Goal: Transaction & Acquisition: Purchase product/service

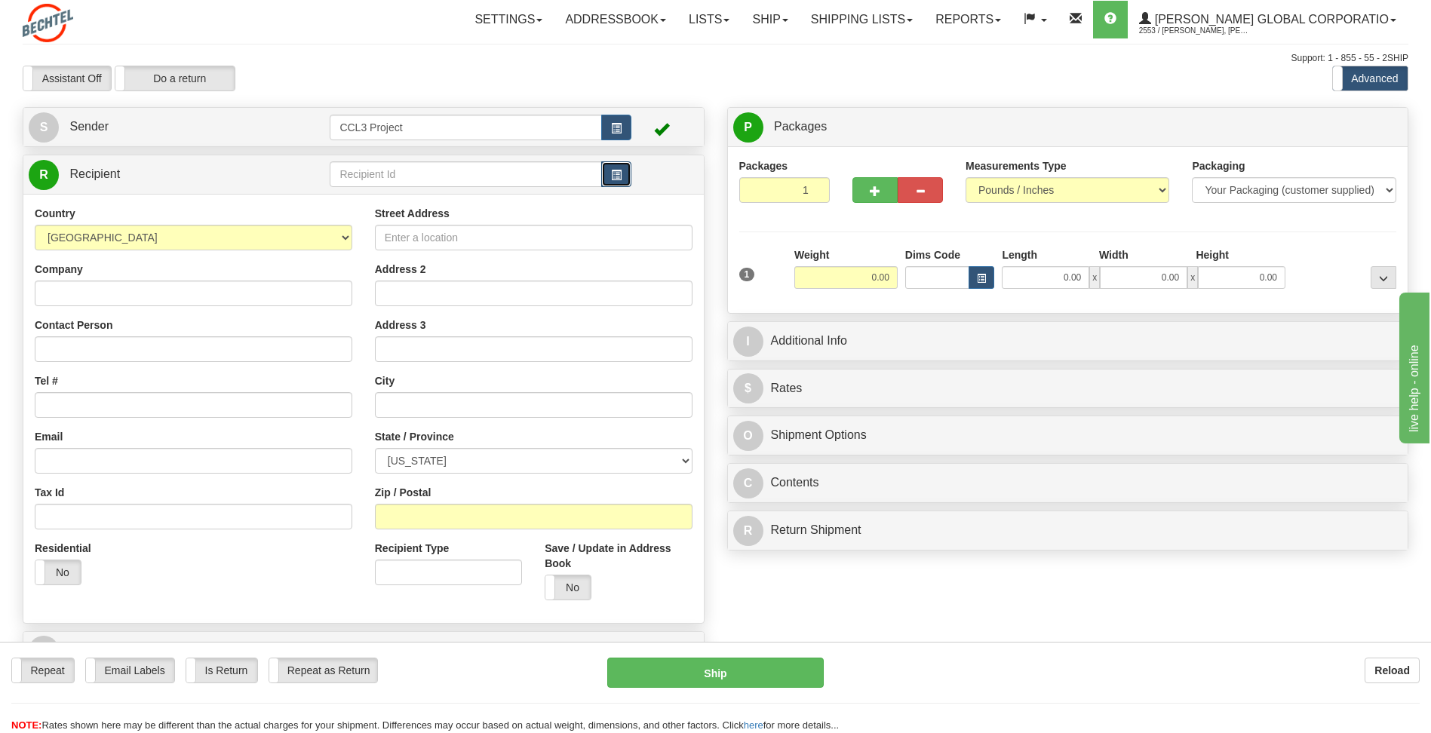
click at [614, 179] on span "button" at bounding box center [616, 175] width 11 height 10
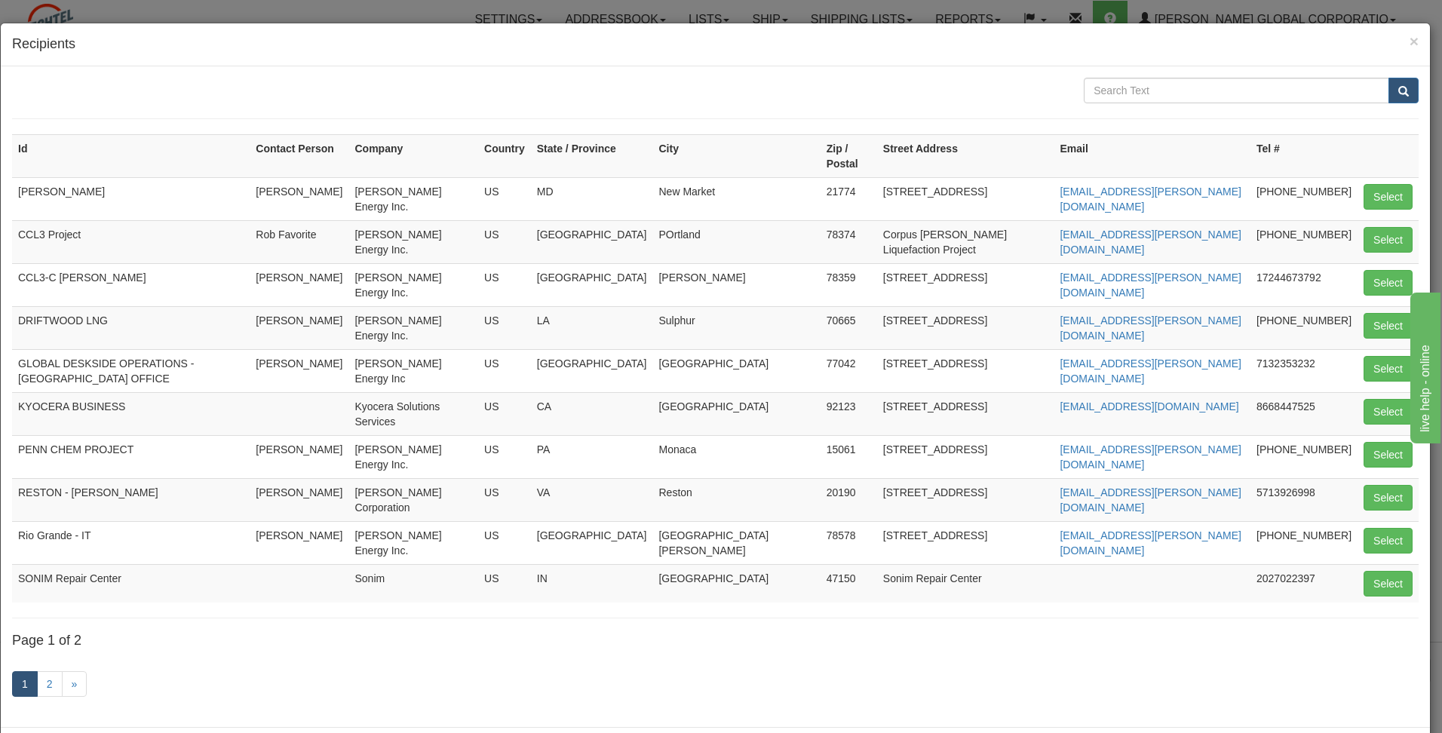
click at [87, 564] on td "SONIM Repair Center" at bounding box center [131, 583] width 238 height 38
click at [1379, 571] on button "Select" at bounding box center [1387, 584] width 49 height 26
type input "SONIM Repair Center"
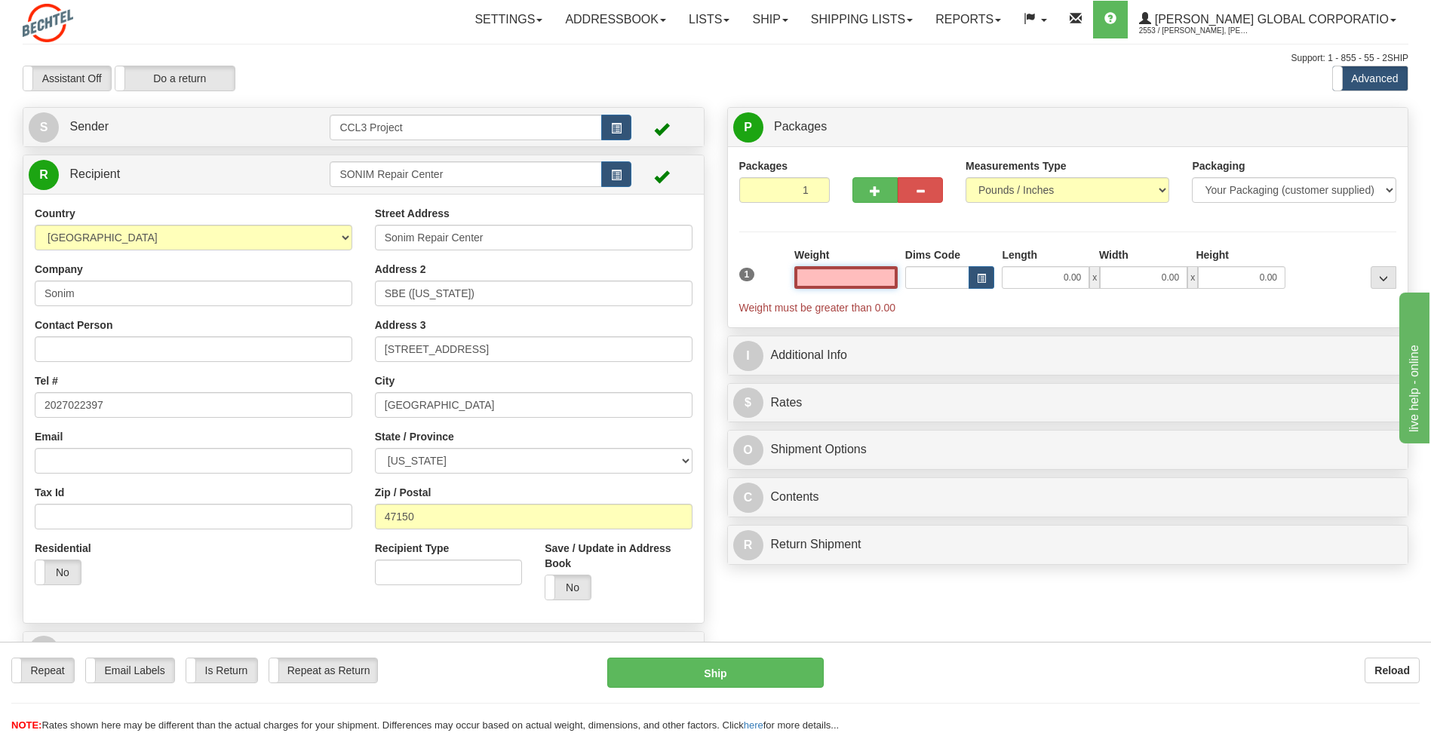
click at [843, 281] on input "text" at bounding box center [845, 277] width 103 height 23
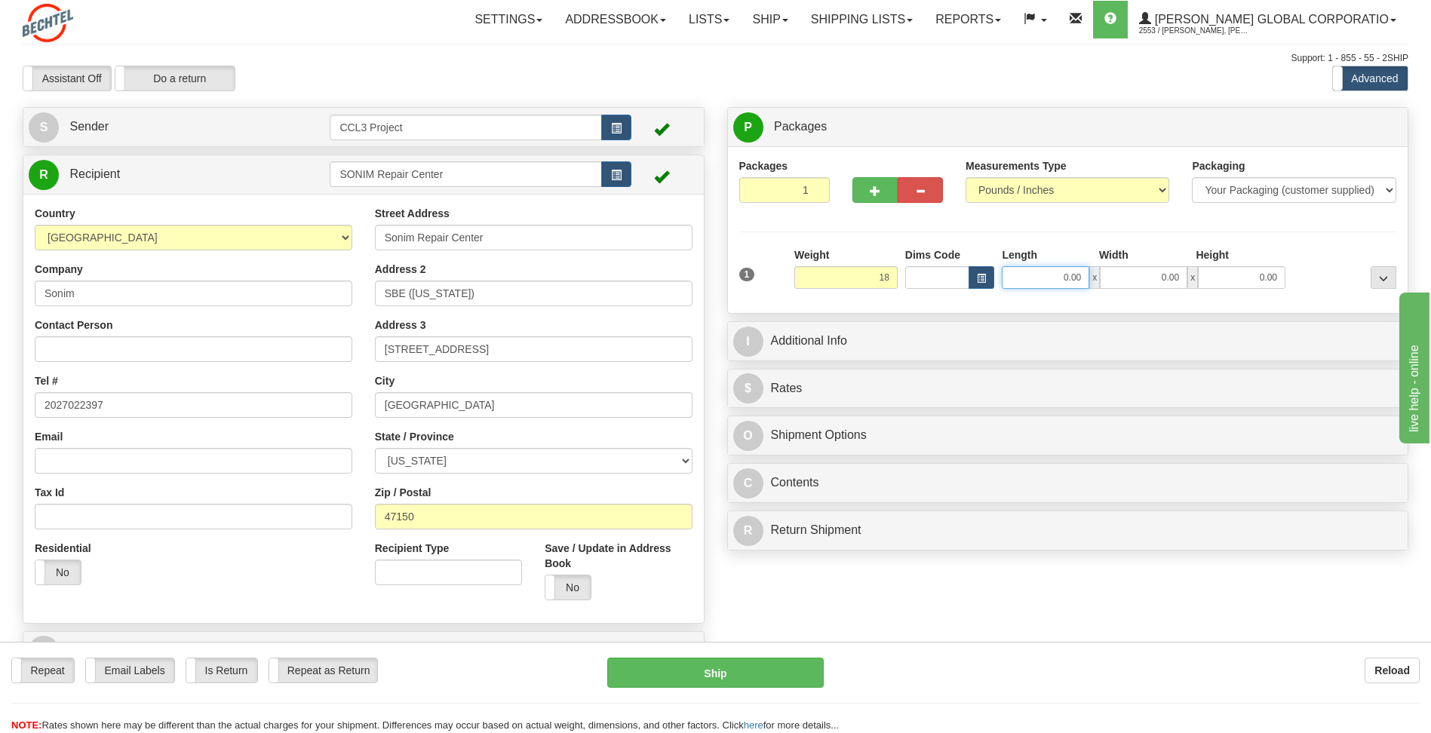
type input "18.00"
click at [1038, 284] on input "0.00" at bounding box center [1044, 277] width 87 height 23
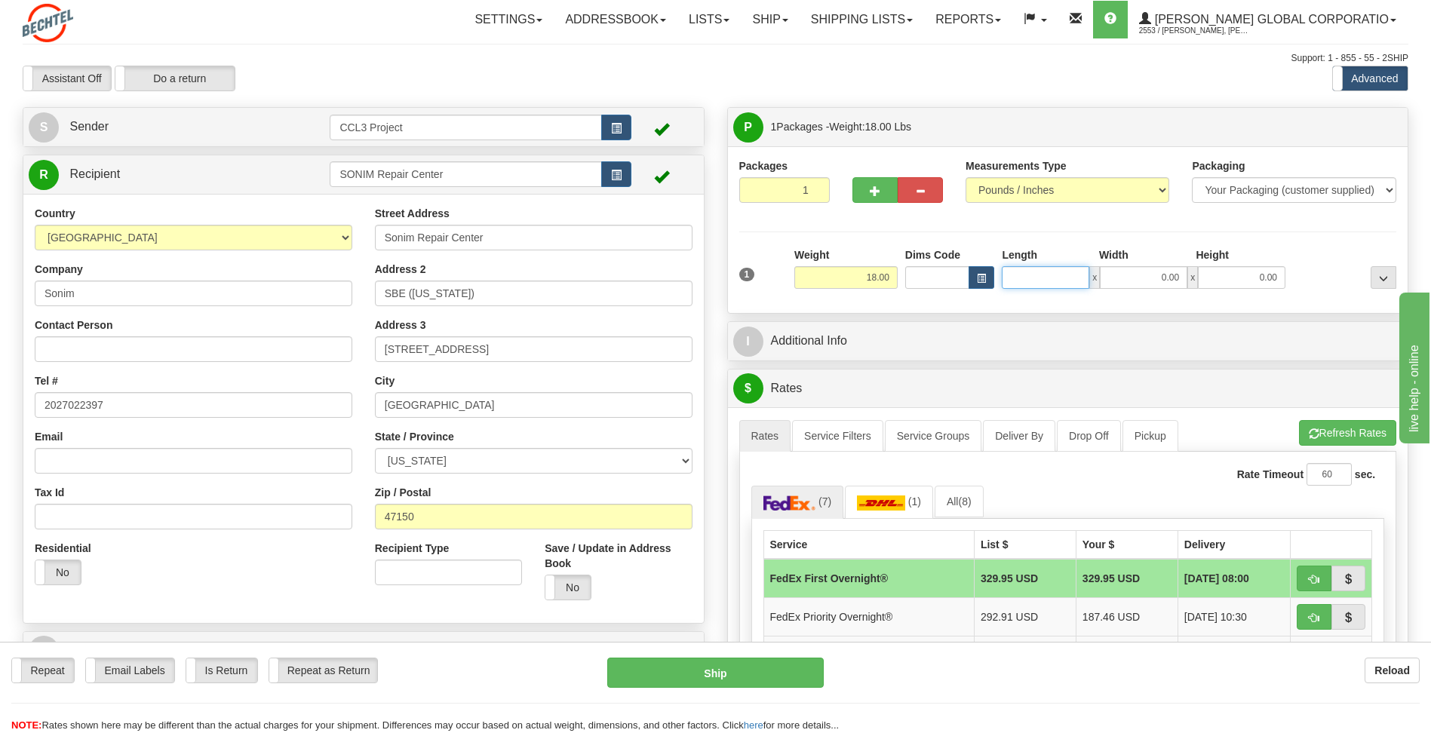
click at [1036, 284] on input "Length" at bounding box center [1044, 277] width 87 height 23
type input "18.00"
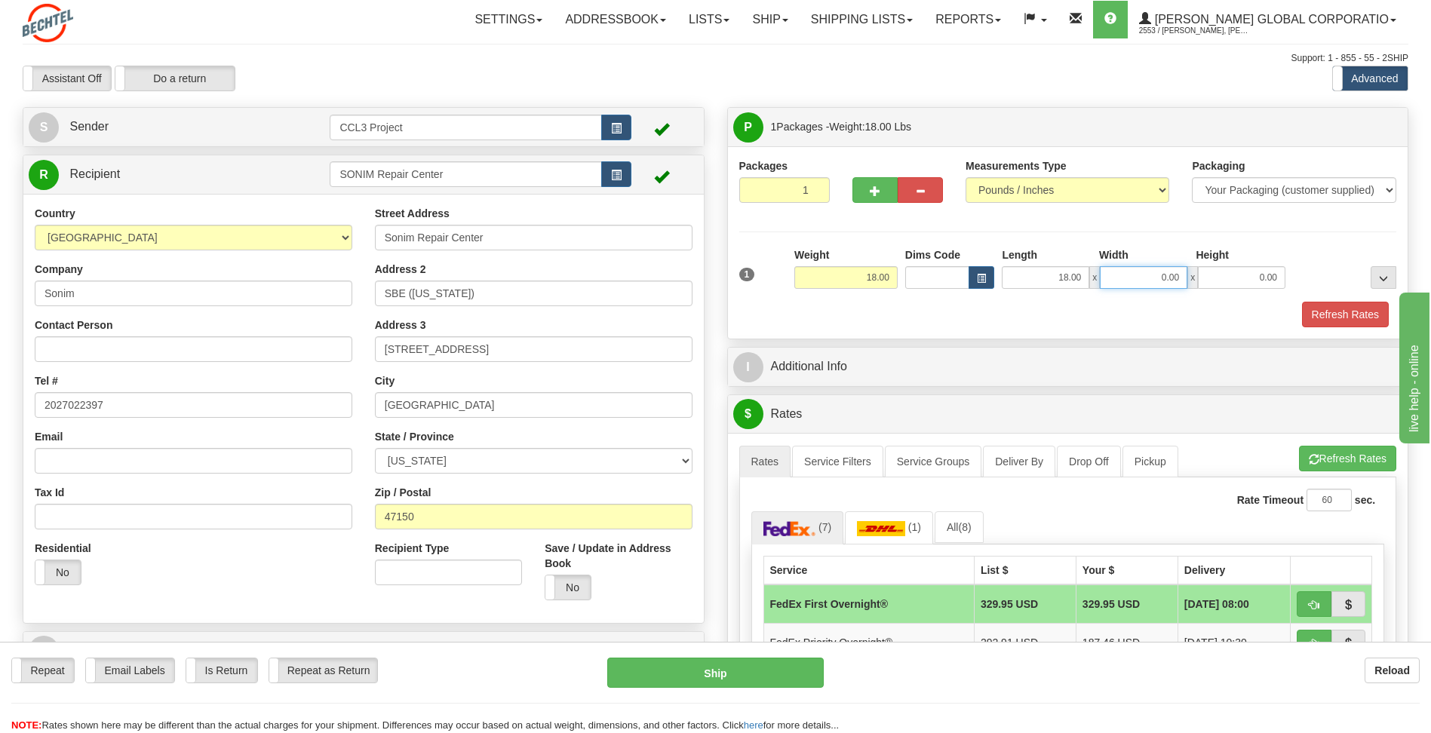
click at [1147, 279] on input "0.00" at bounding box center [1143, 277] width 87 height 23
type input "14.00"
drag, startPoint x: 1231, startPoint y: 286, endPoint x: 1315, endPoint y: 275, distance: 85.2
click at [1315, 275] on div "1 Weight 18.00 Dims Code x x" at bounding box center [1067, 274] width 665 height 54
type input "10.00"
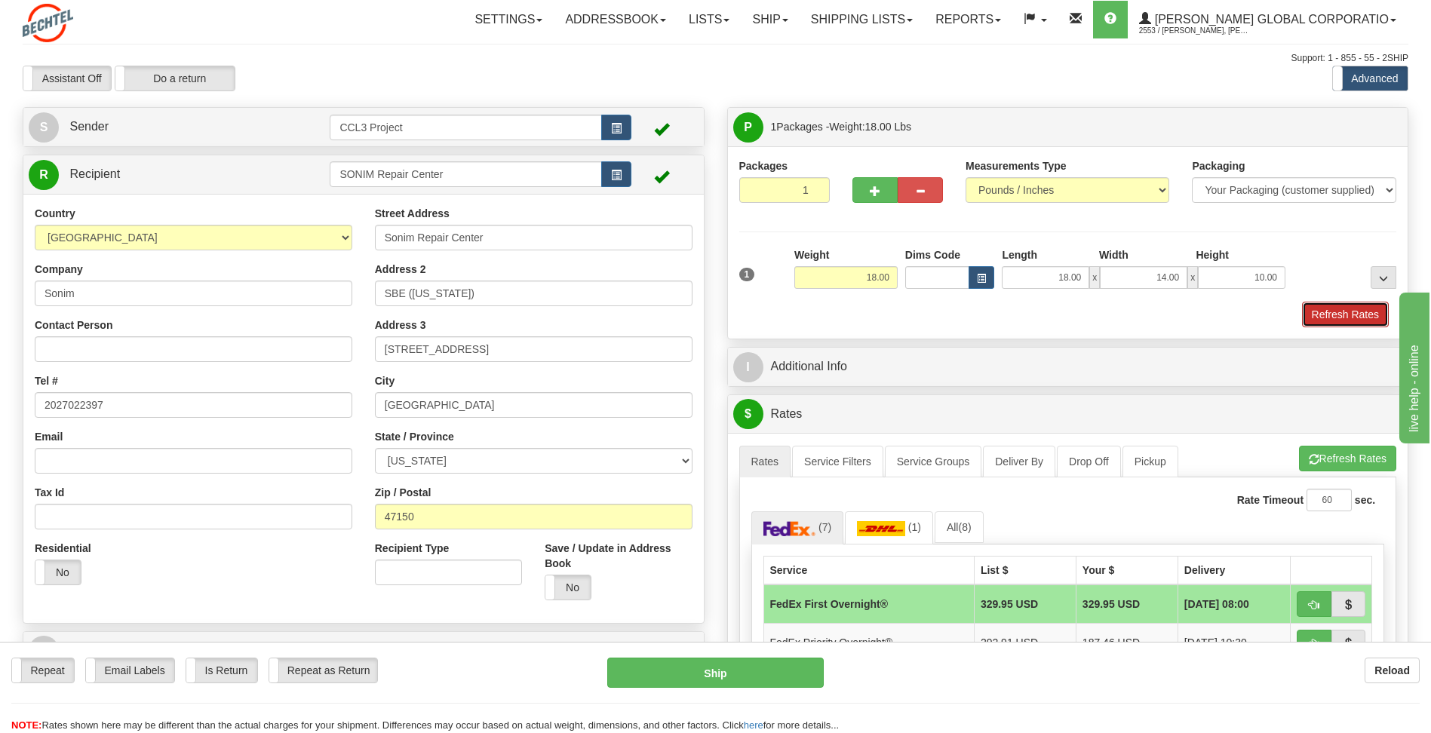
click at [1328, 311] on button "Refresh Rates" at bounding box center [1345, 315] width 87 height 26
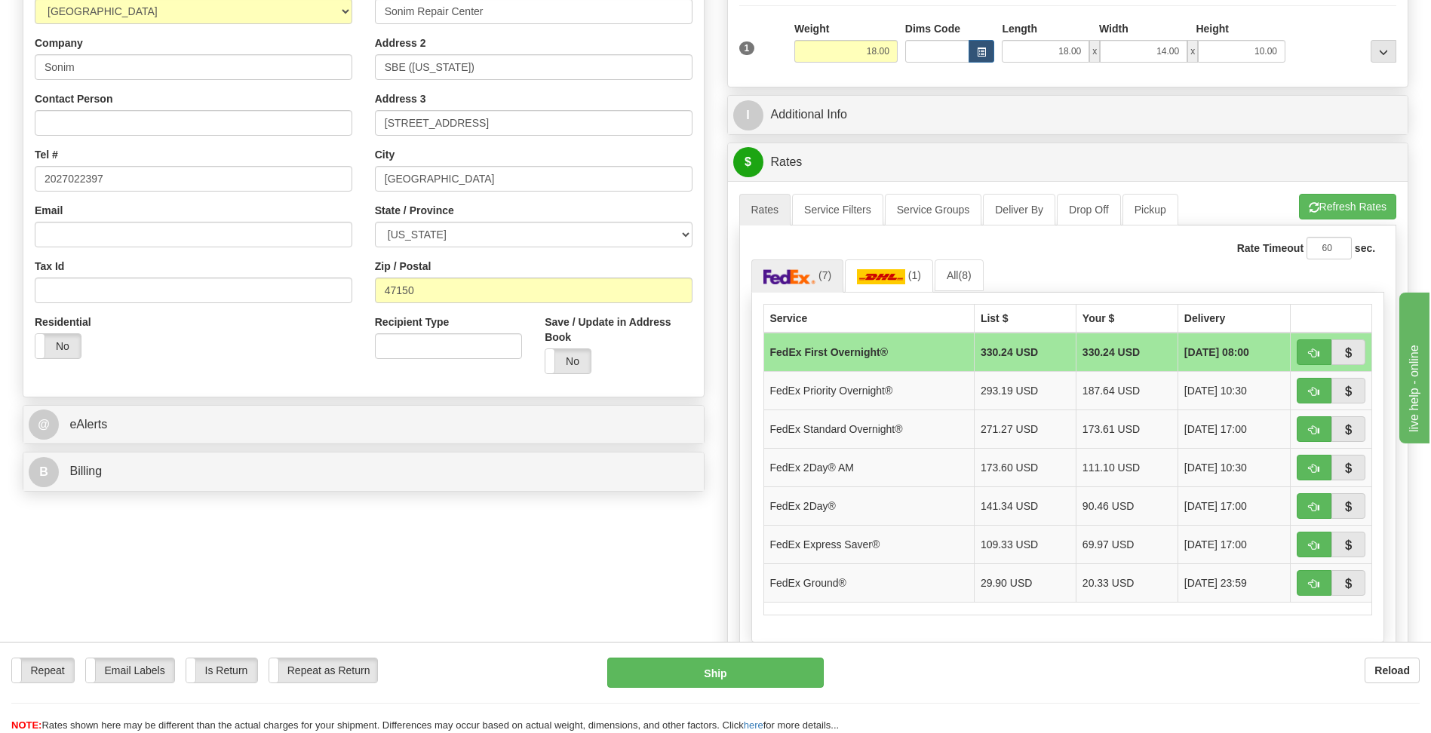
scroll to position [377, 0]
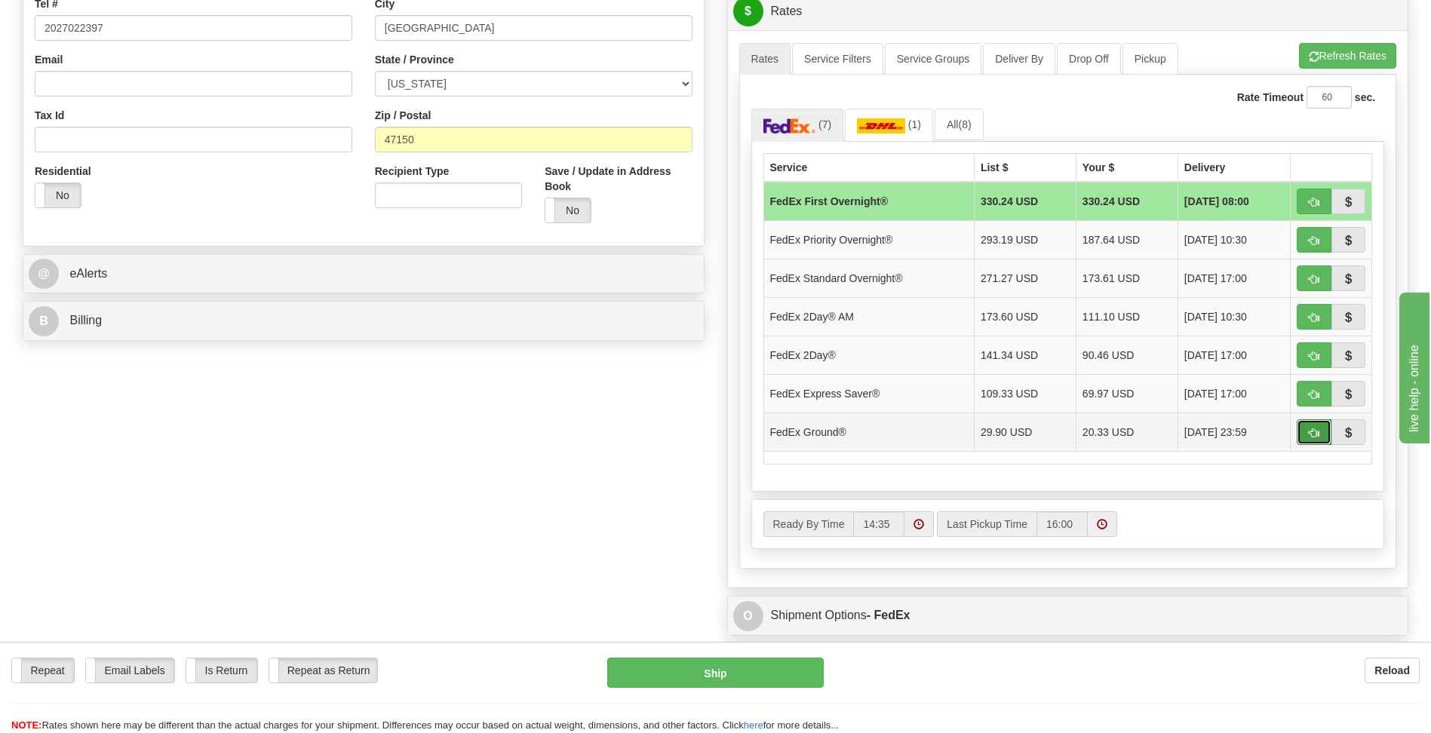
click at [1308, 437] on button "button" at bounding box center [1313, 432] width 35 height 26
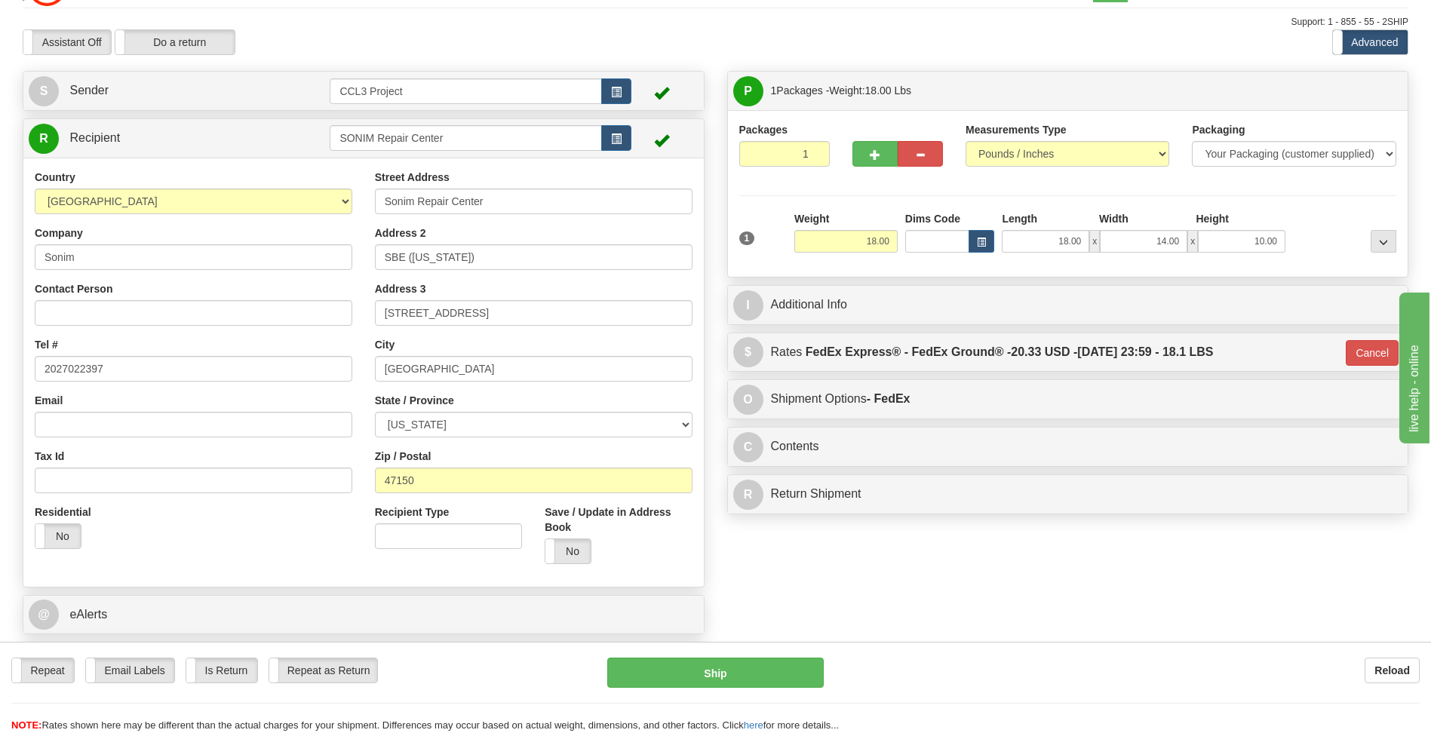
scroll to position [0, 0]
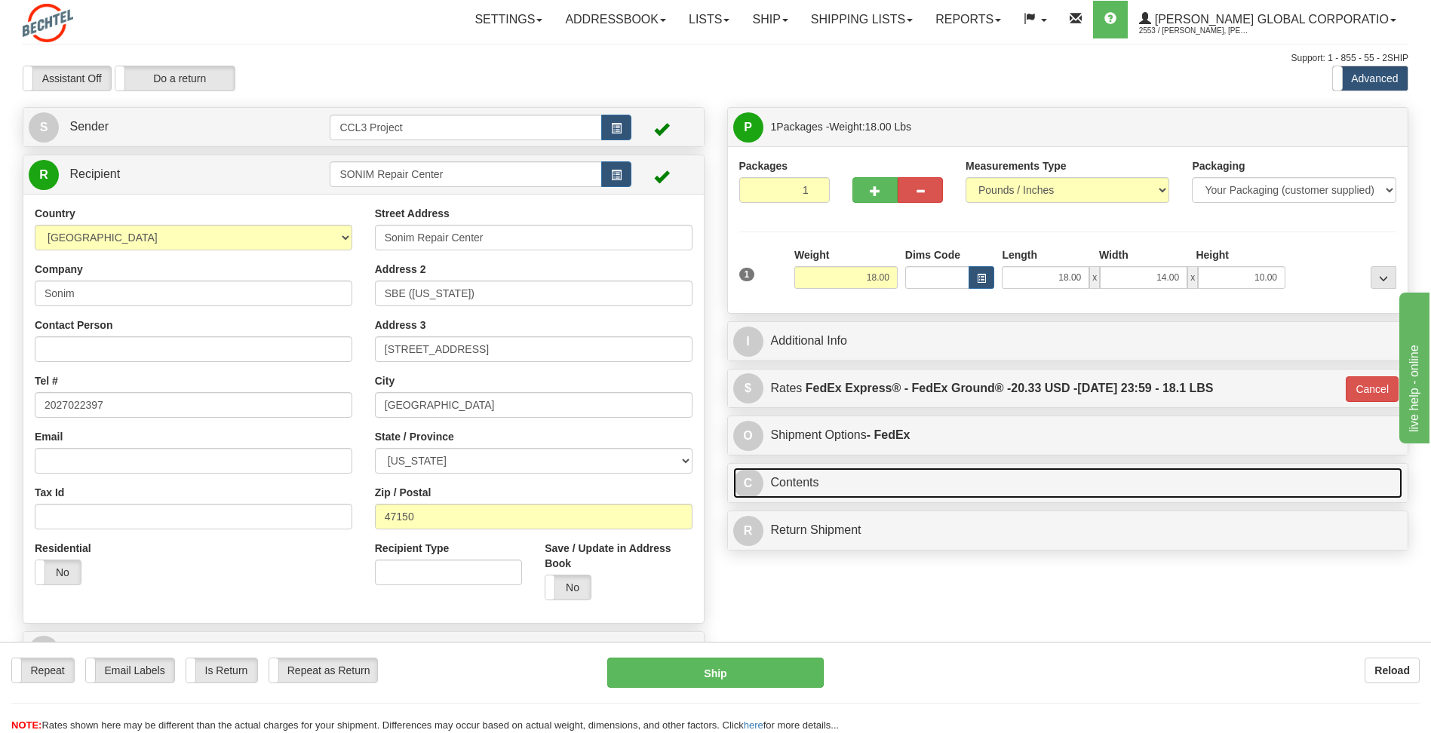
click at [746, 483] on span "C" at bounding box center [748, 483] width 30 height 30
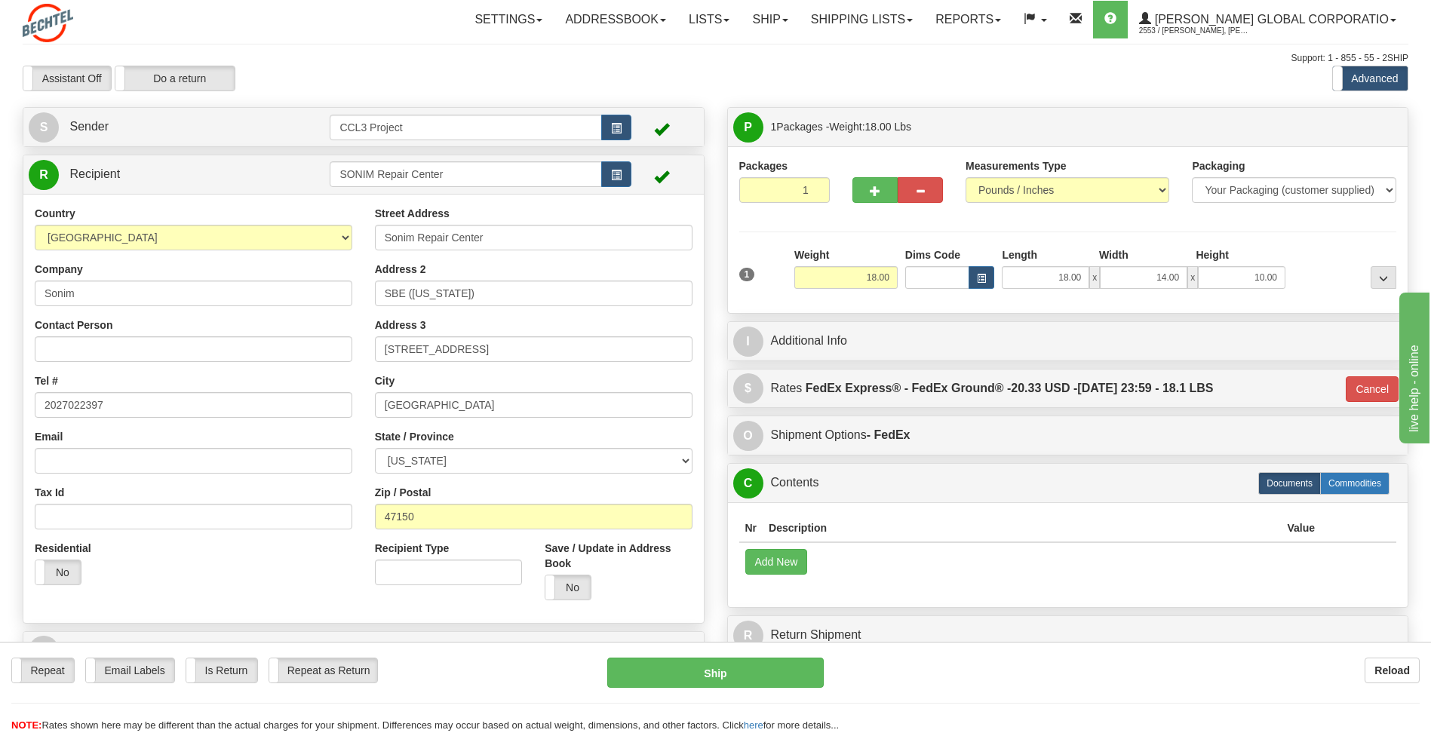
click at [1342, 482] on label "Commodities" at bounding box center [1354, 483] width 69 height 23
type input "92"
radio input "true"
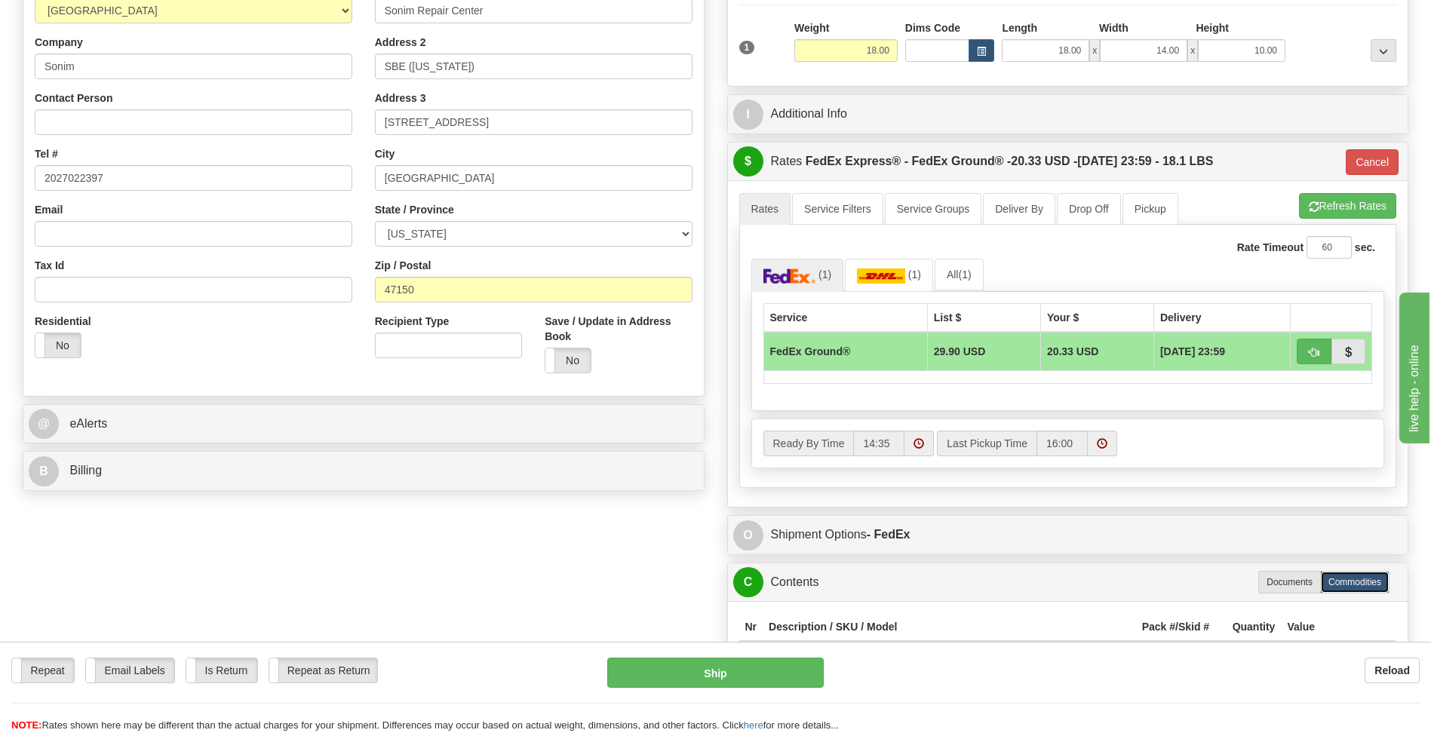
scroll to position [377, 0]
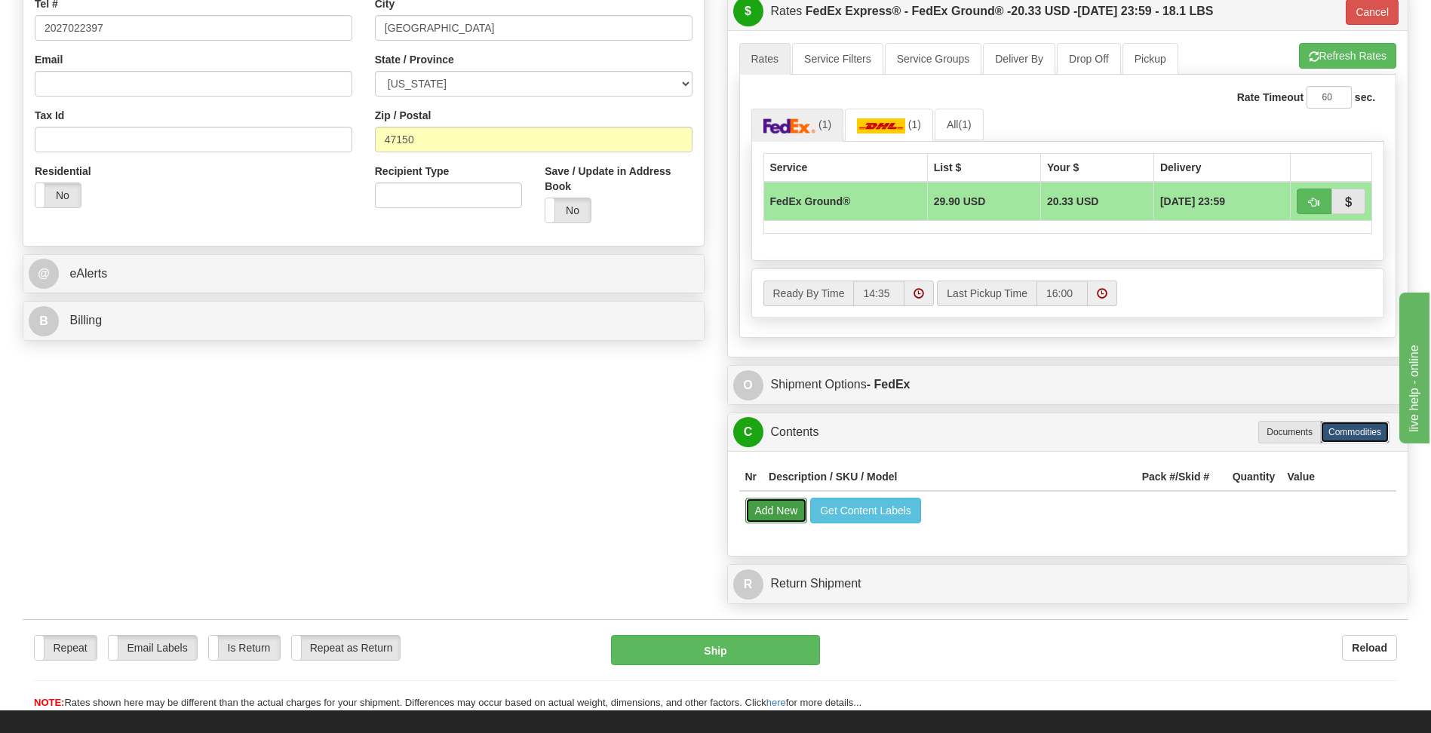
click at [784, 509] on button "Add New" at bounding box center [776, 511] width 63 height 26
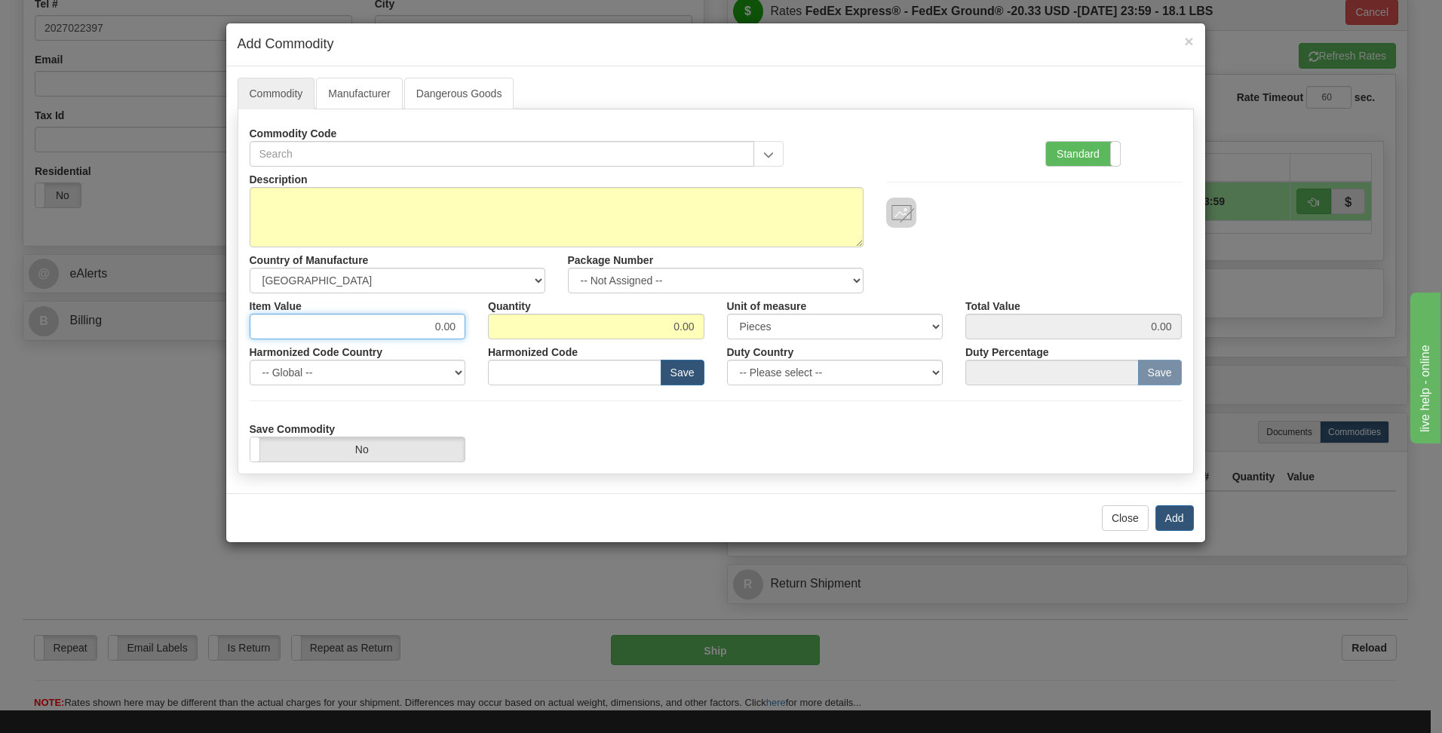
click at [387, 329] on input "0.00" at bounding box center [358, 327] width 216 height 26
drag, startPoint x: 592, startPoint y: 327, endPoint x: 737, endPoint y: 330, distance: 144.8
click at [737, 330] on div "Item Value 0.00 Quantity 0.00 Unit of measure 3 Thousand Square Inches Adjustme…" at bounding box center [715, 316] width 955 height 46
type input "21"
drag, startPoint x: 431, startPoint y: 328, endPoint x: 488, endPoint y: 324, distance: 56.7
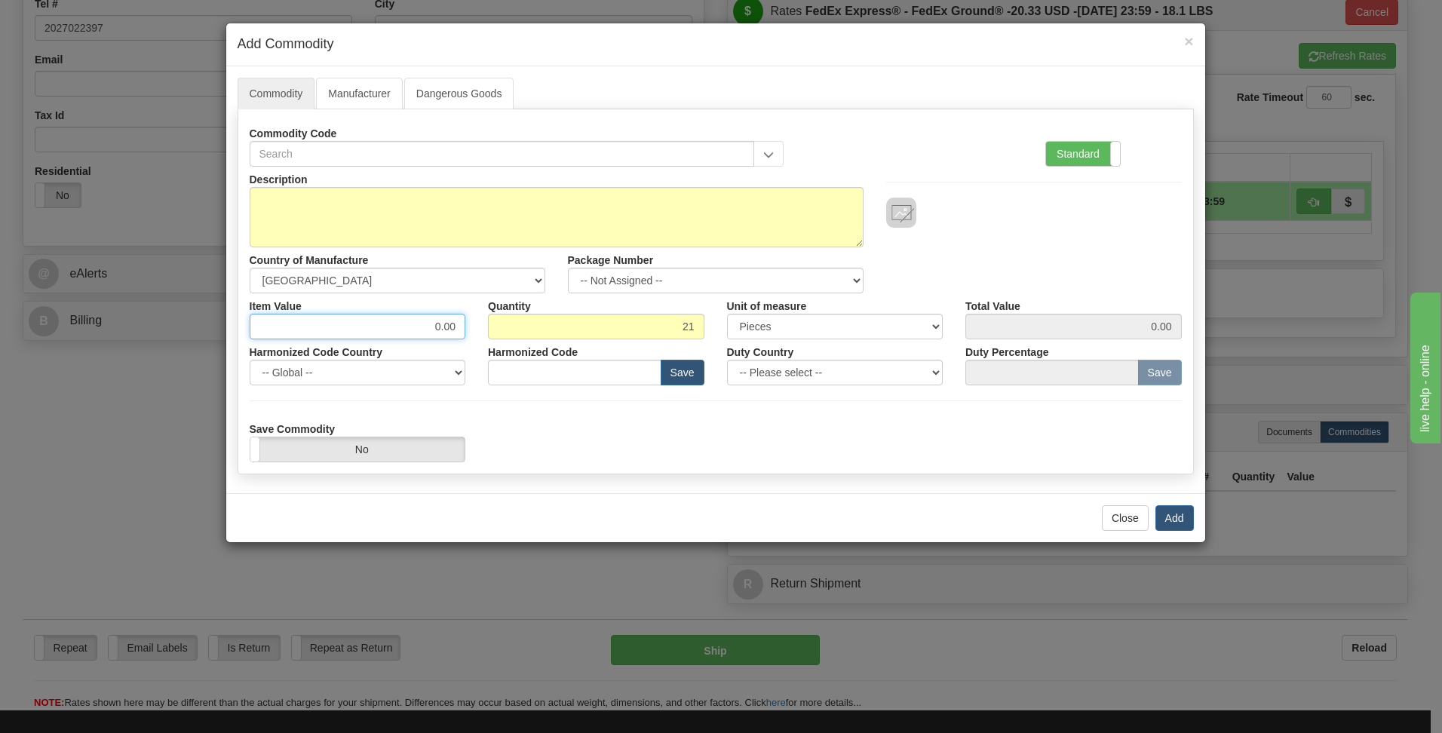
click at [488, 324] on div "Item Value 0.00 Quantity 21 Unit of measure 3 Thousand Square Inches Adjustment…" at bounding box center [715, 316] width 955 height 46
type input "599"
type input "12579.00"
click at [511, 438] on div "Save Commodity Yes No" at bounding box center [715, 439] width 955 height 46
click at [1181, 517] on button "Add" at bounding box center [1174, 518] width 38 height 26
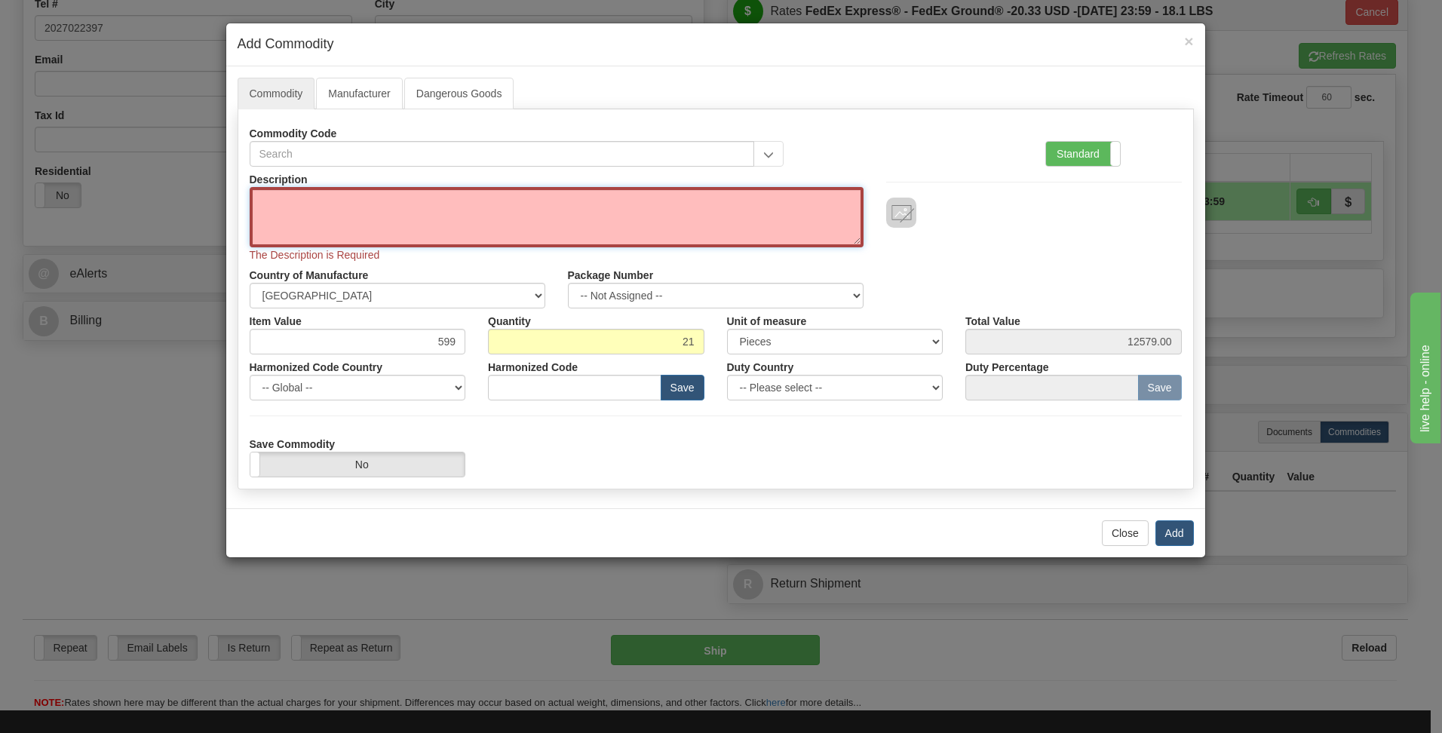
click at [321, 201] on textarea "Description" at bounding box center [557, 217] width 614 height 60
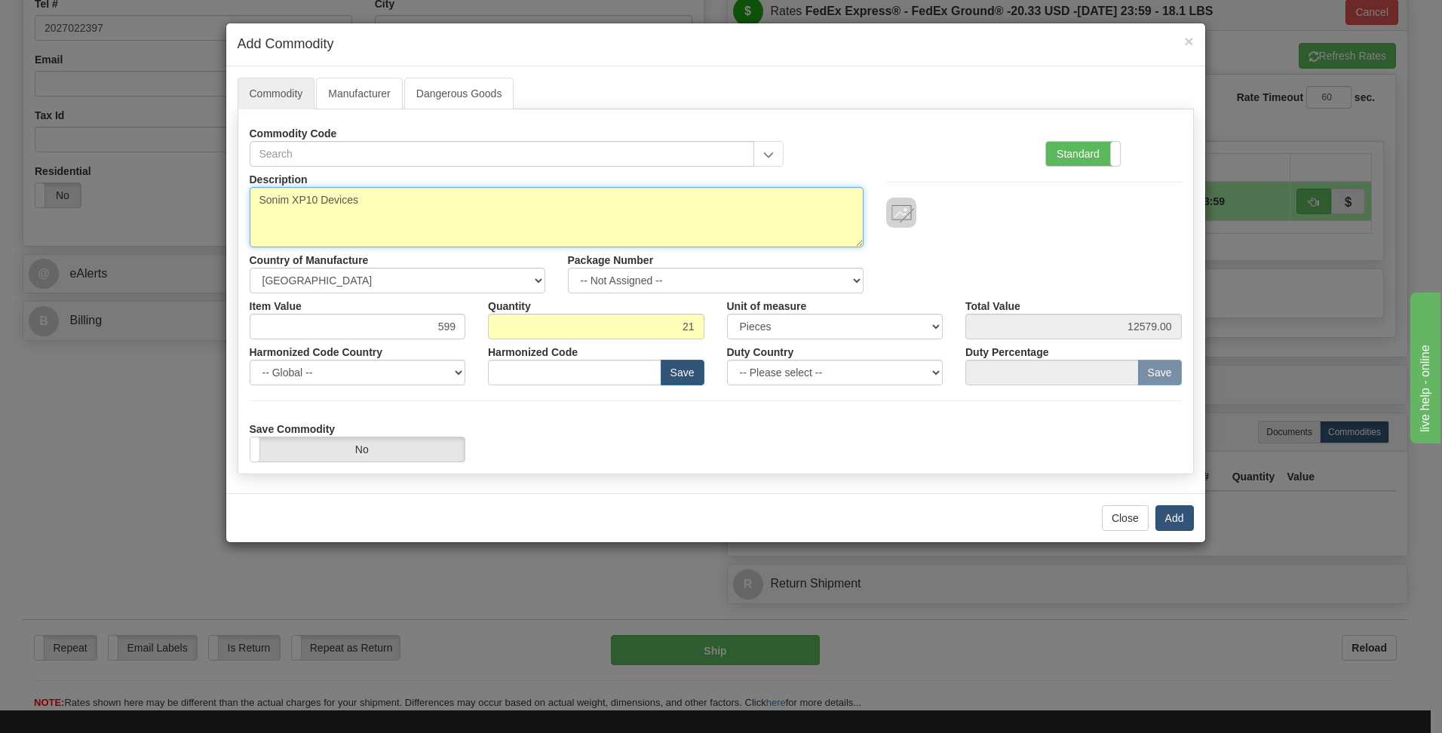
type textarea "Sonim XP10 Devices"
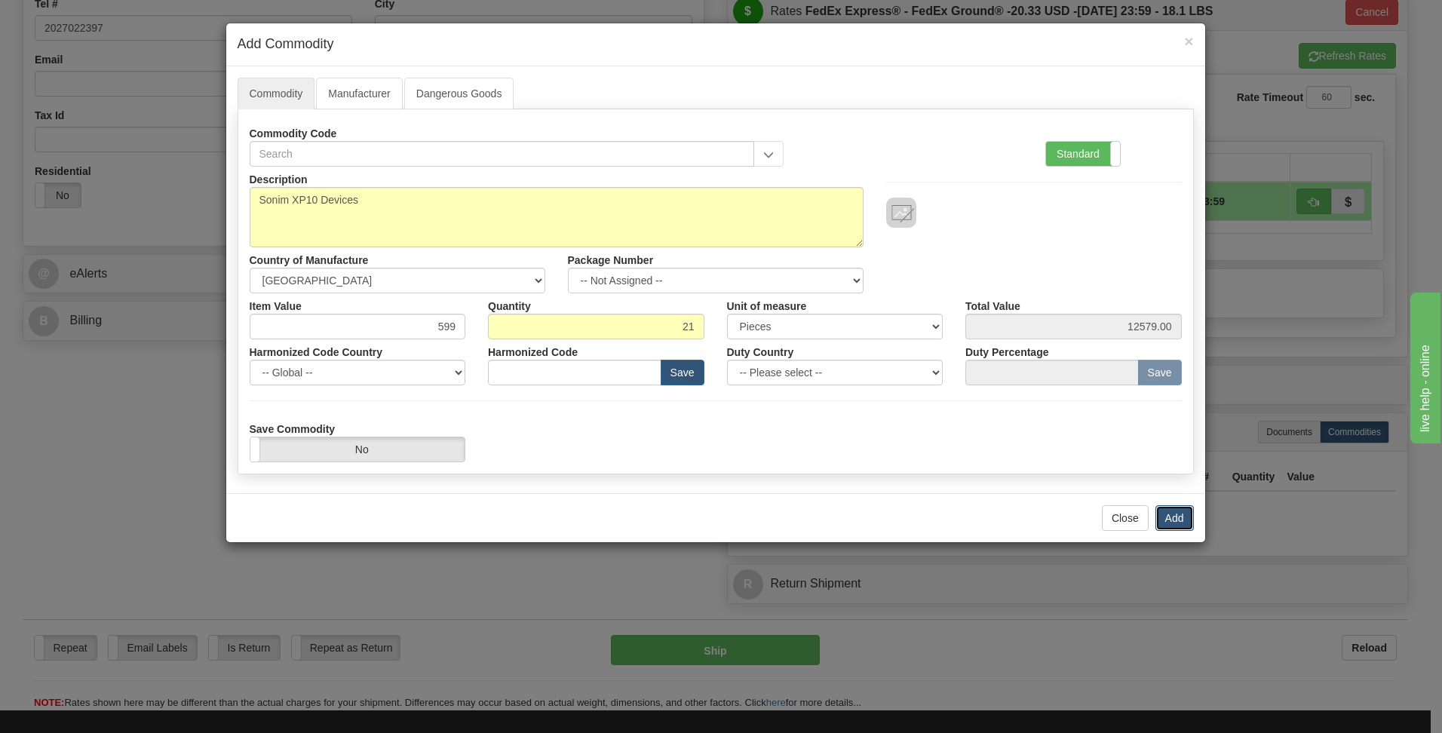
click at [1168, 515] on button "Add" at bounding box center [1174, 518] width 38 height 26
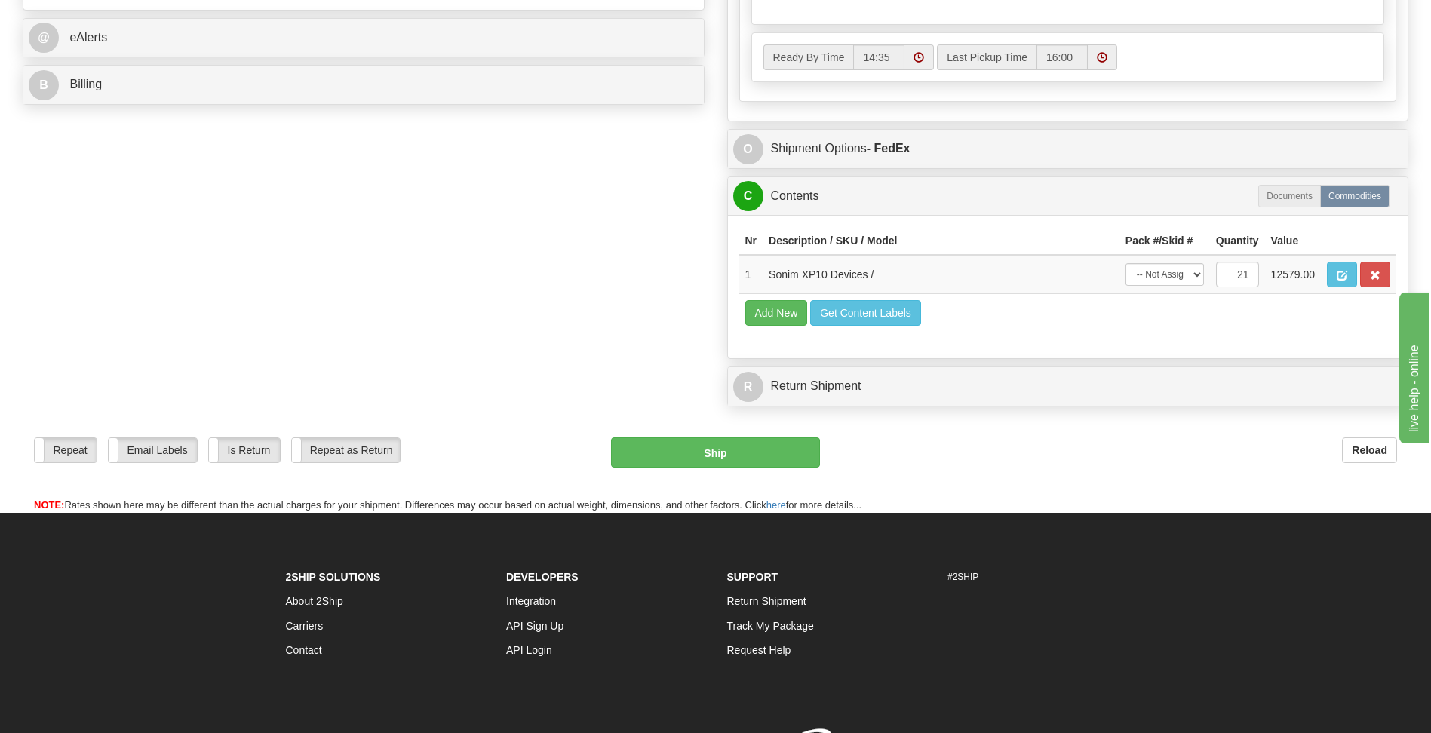
scroll to position [480, 0]
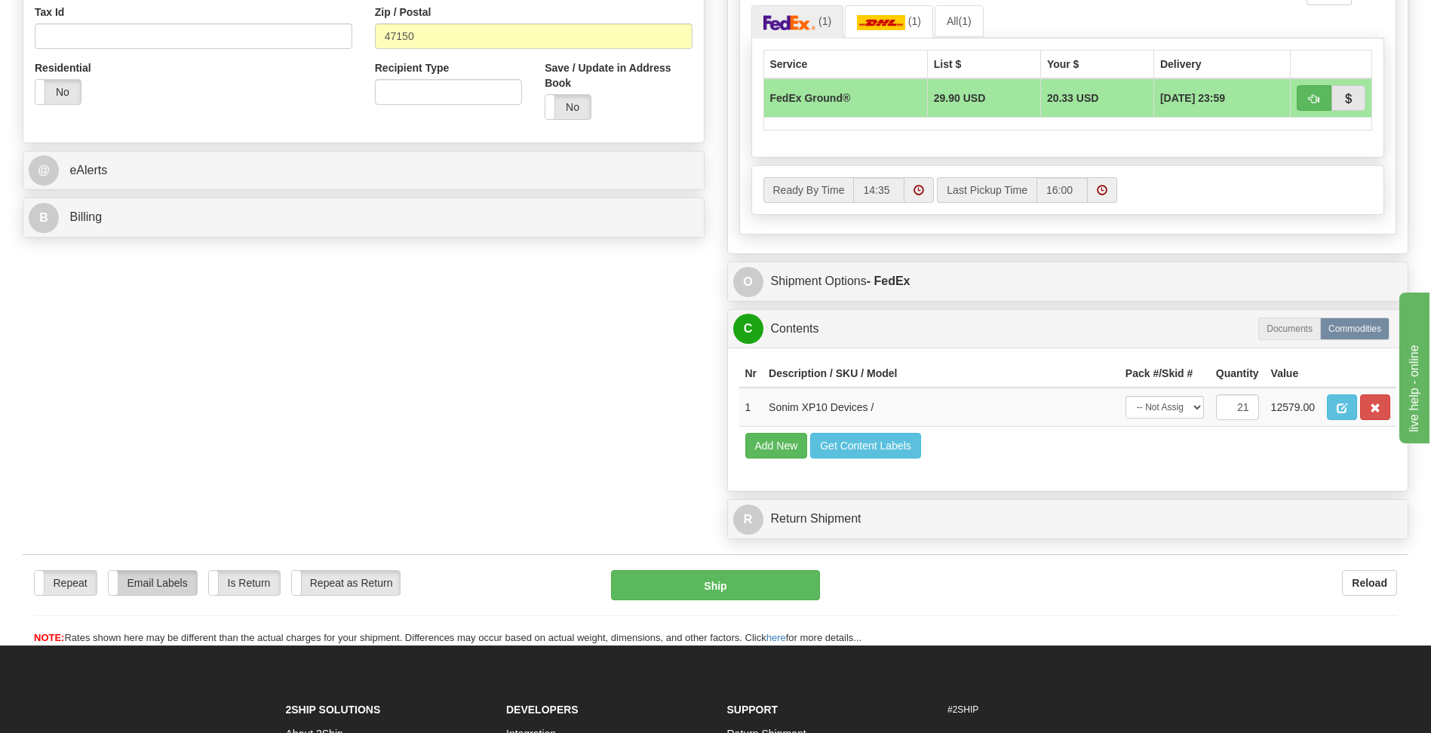
click at [130, 590] on label "Email Labels" at bounding box center [153, 583] width 88 height 24
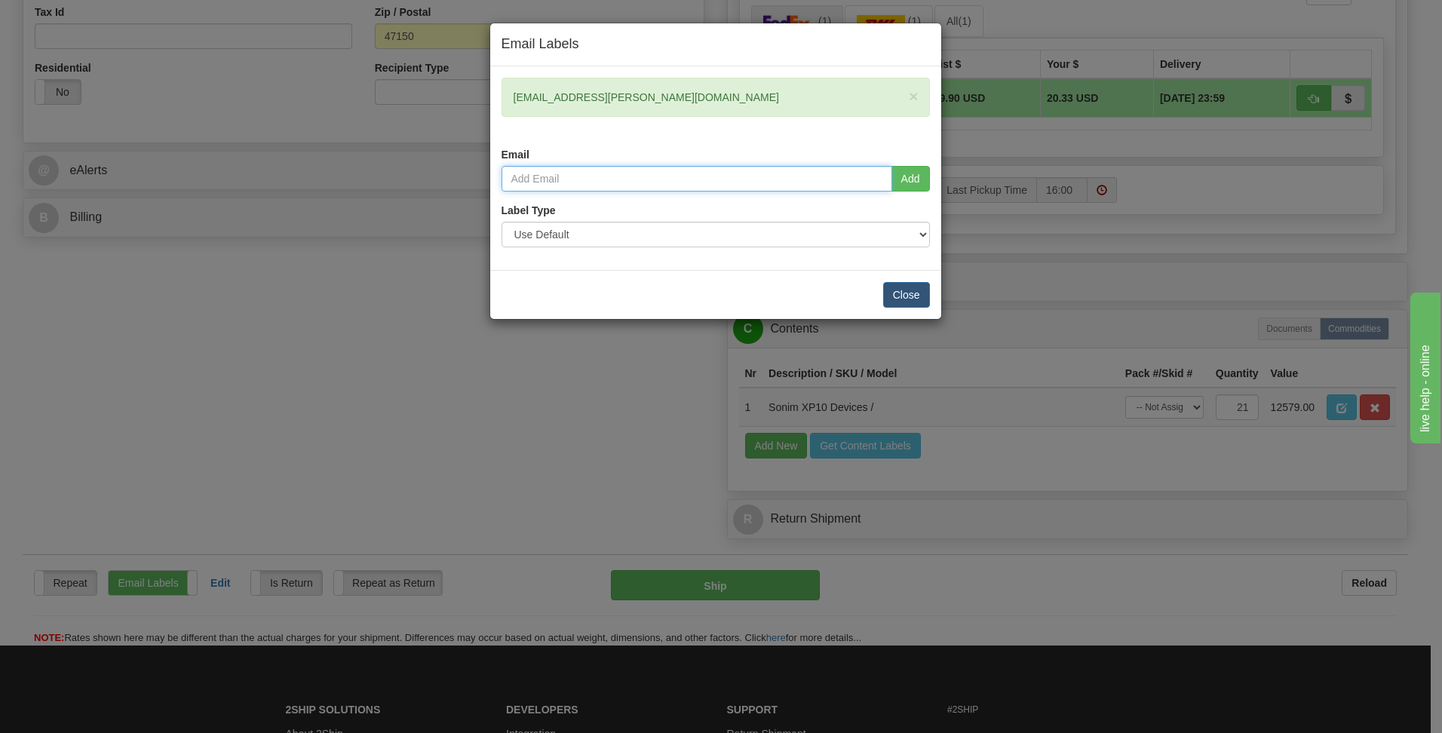
click at [634, 179] on input "email" at bounding box center [696, 179] width 391 height 26
type input "[EMAIL_ADDRESS][PERSON_NAME][DOMAIN_NAME]"
click at [906, 176] on button "Add" at bounding box center [910, 179] width 38 height 26
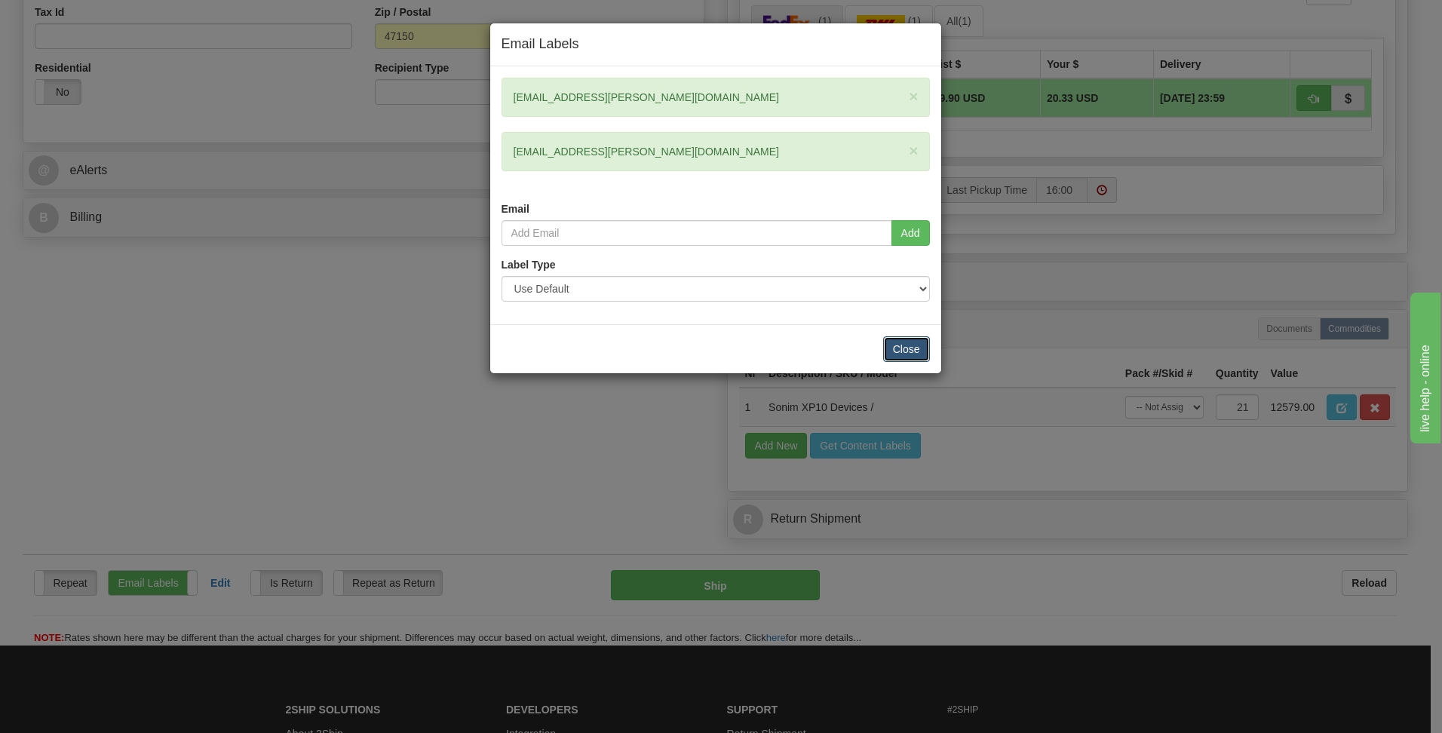
click at [910, 345] on button "Close" at bounding box center [906, 349] width 47 height 26
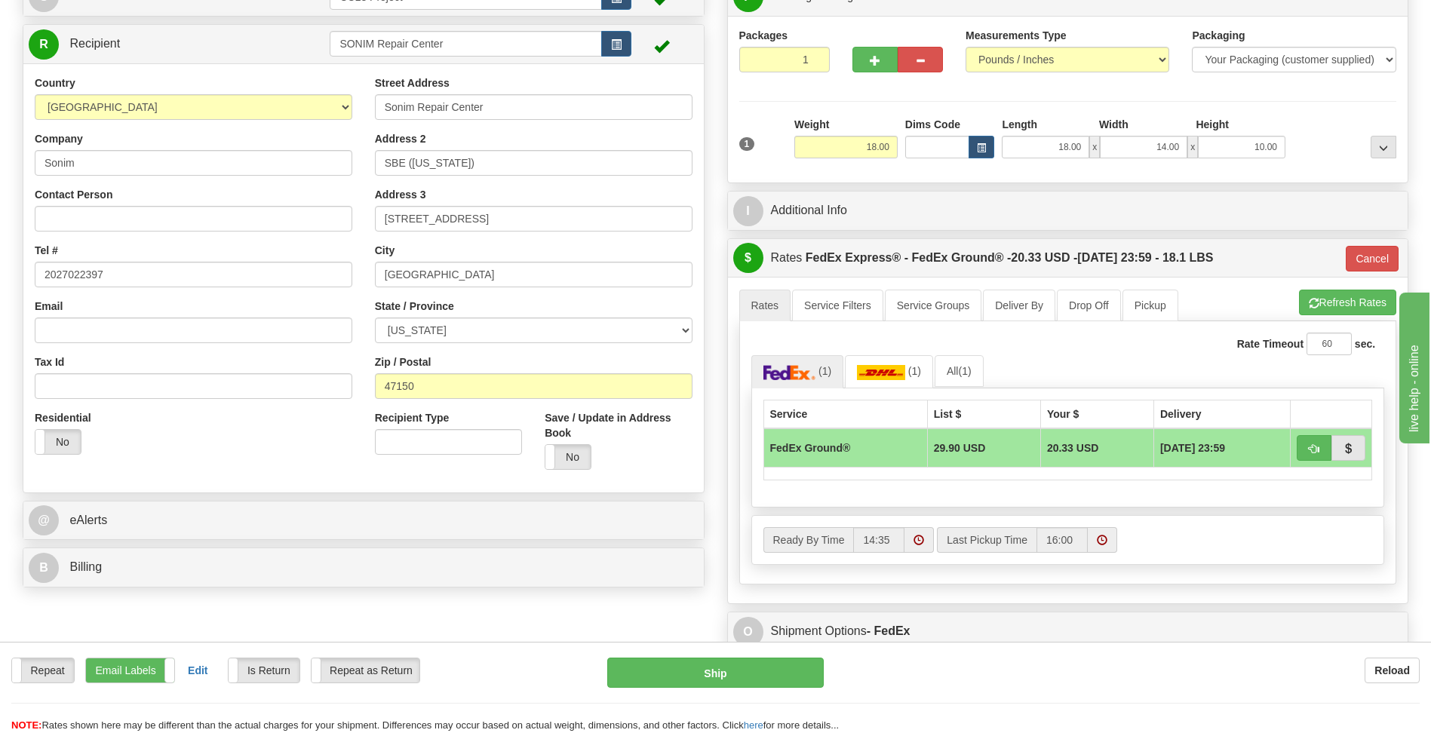
scroll to position [103, 0]
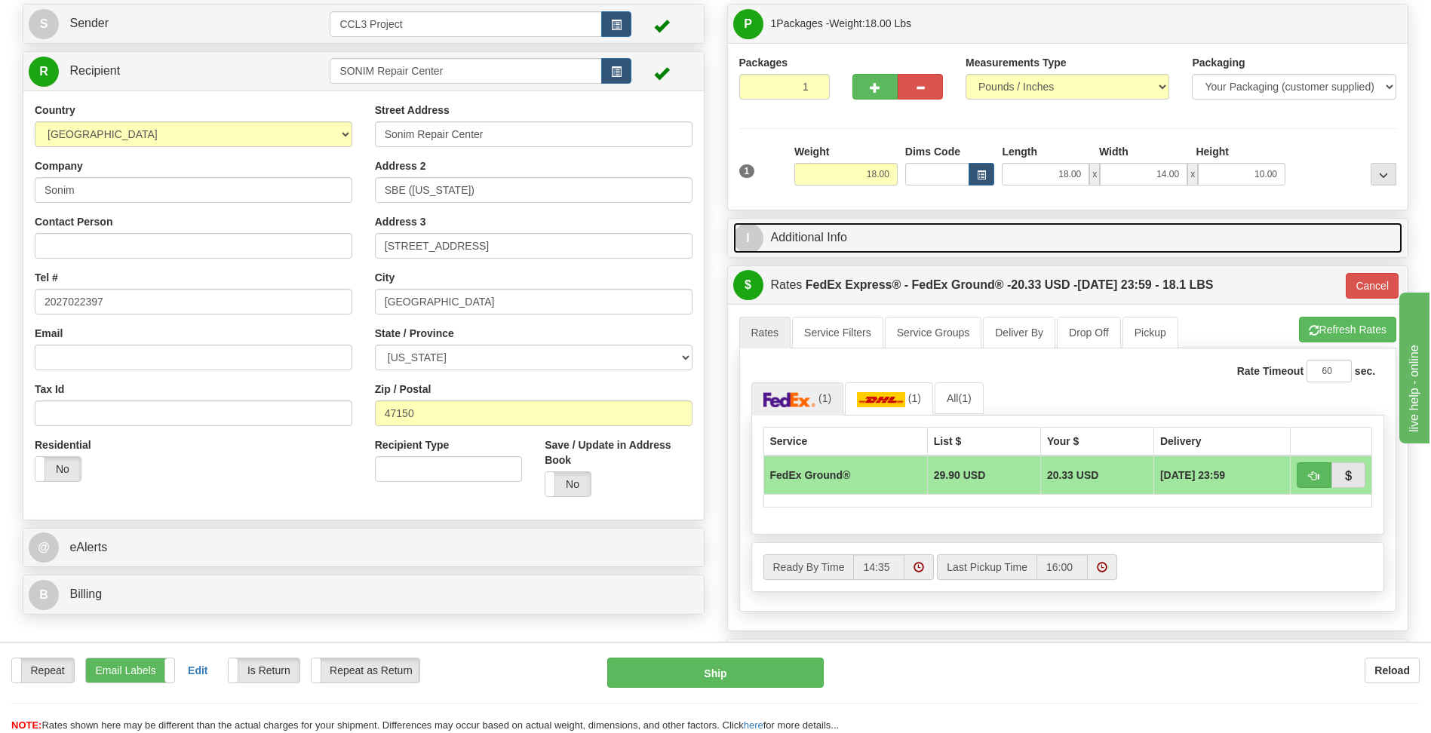
click at [816, 229] on link "I Additional Info" at bounding box center [1068, 237] width 670 height 31
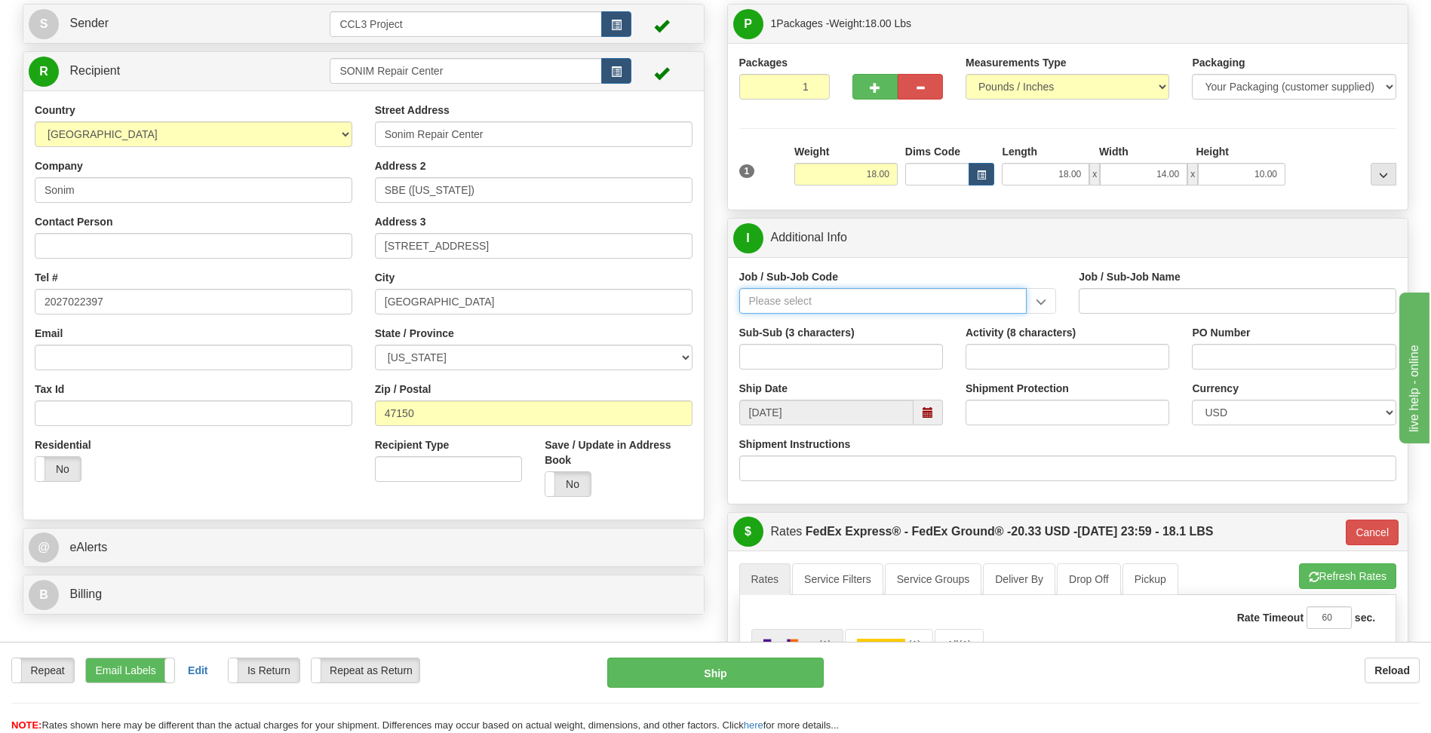
click at [802, 301] on input "Job / Sub-Job Code" at bounding box center [883, 301] width 288 height 26
type input "26290-540"
click at [802, 321] on div "26290-540" at bounding box center [879, 324] width 273 height 17
type input "[DATE] LIQUEFACTION STAGE 3 EPC - CRAFT L"
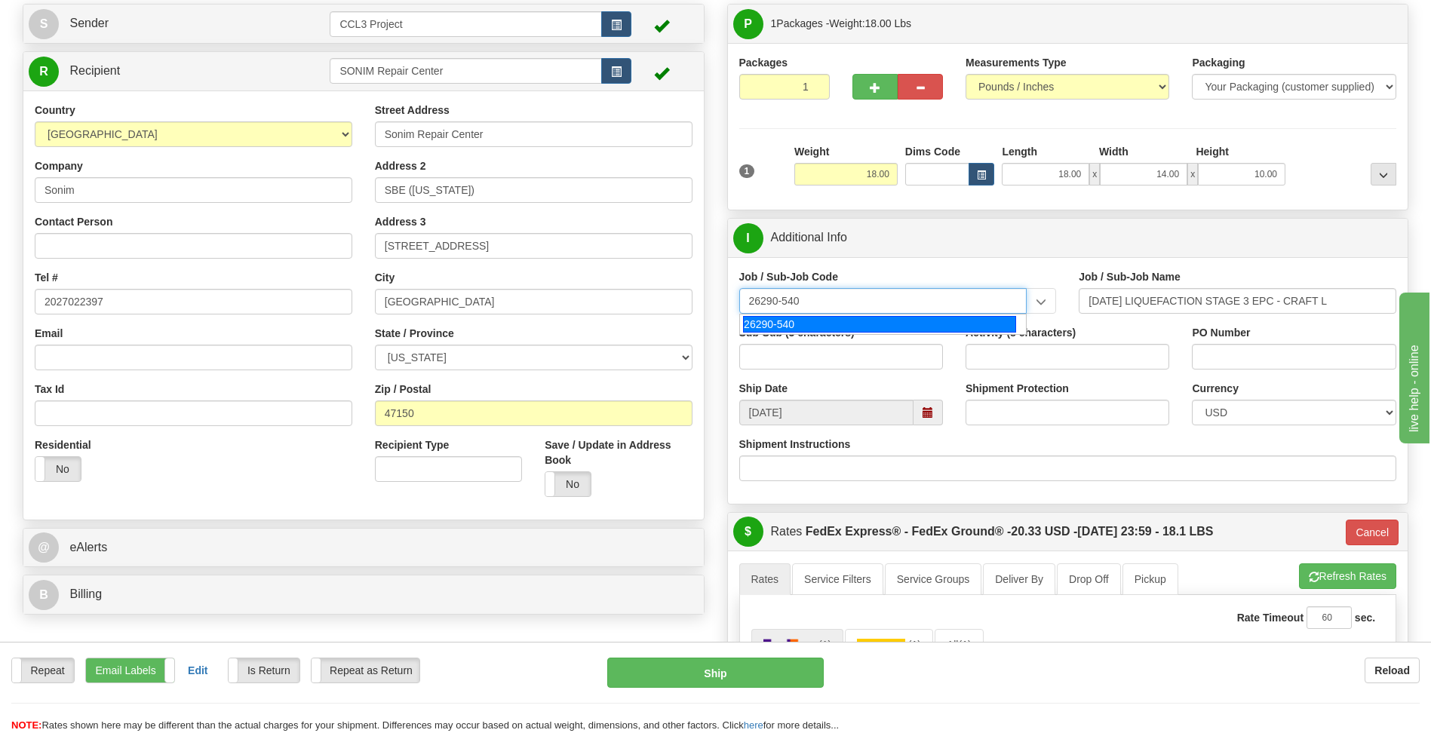
type input "26290-540"
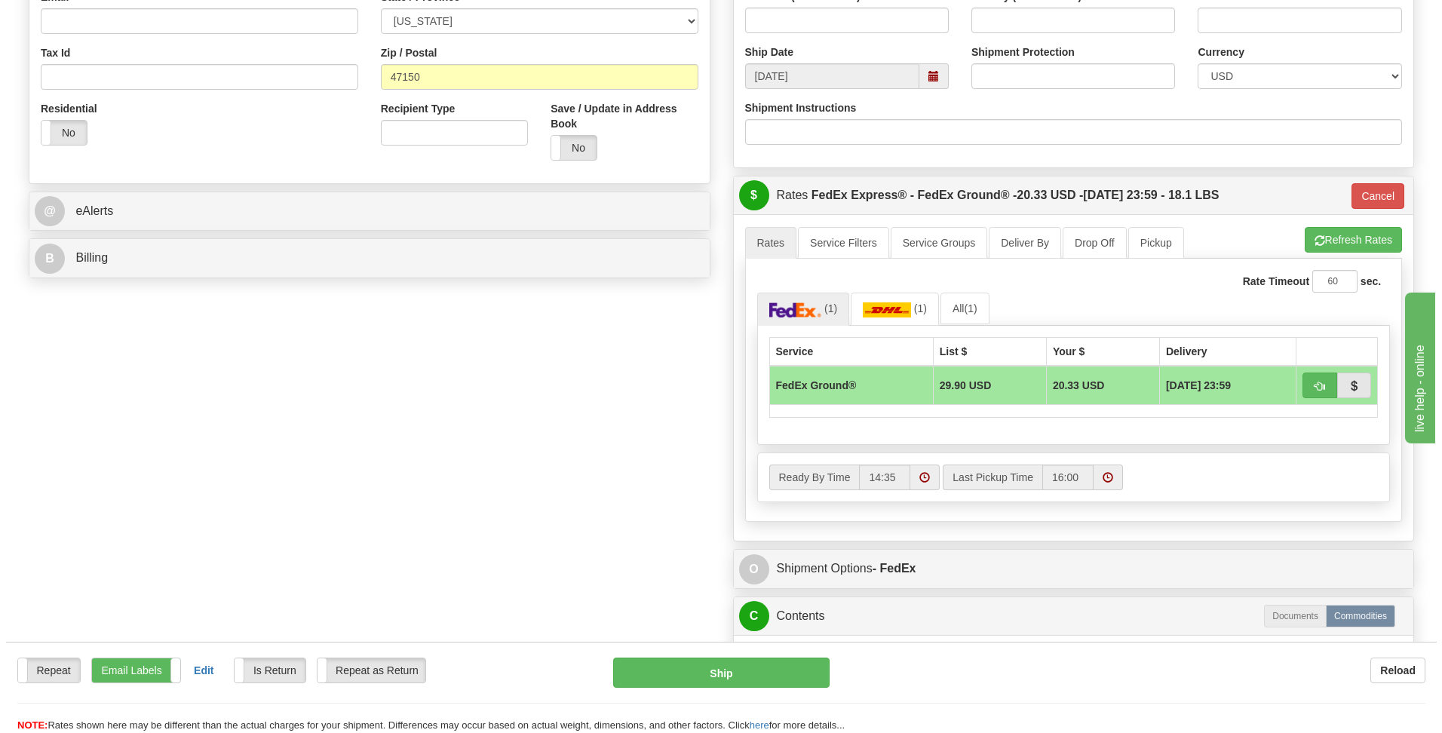
scroll to position [556, 0]
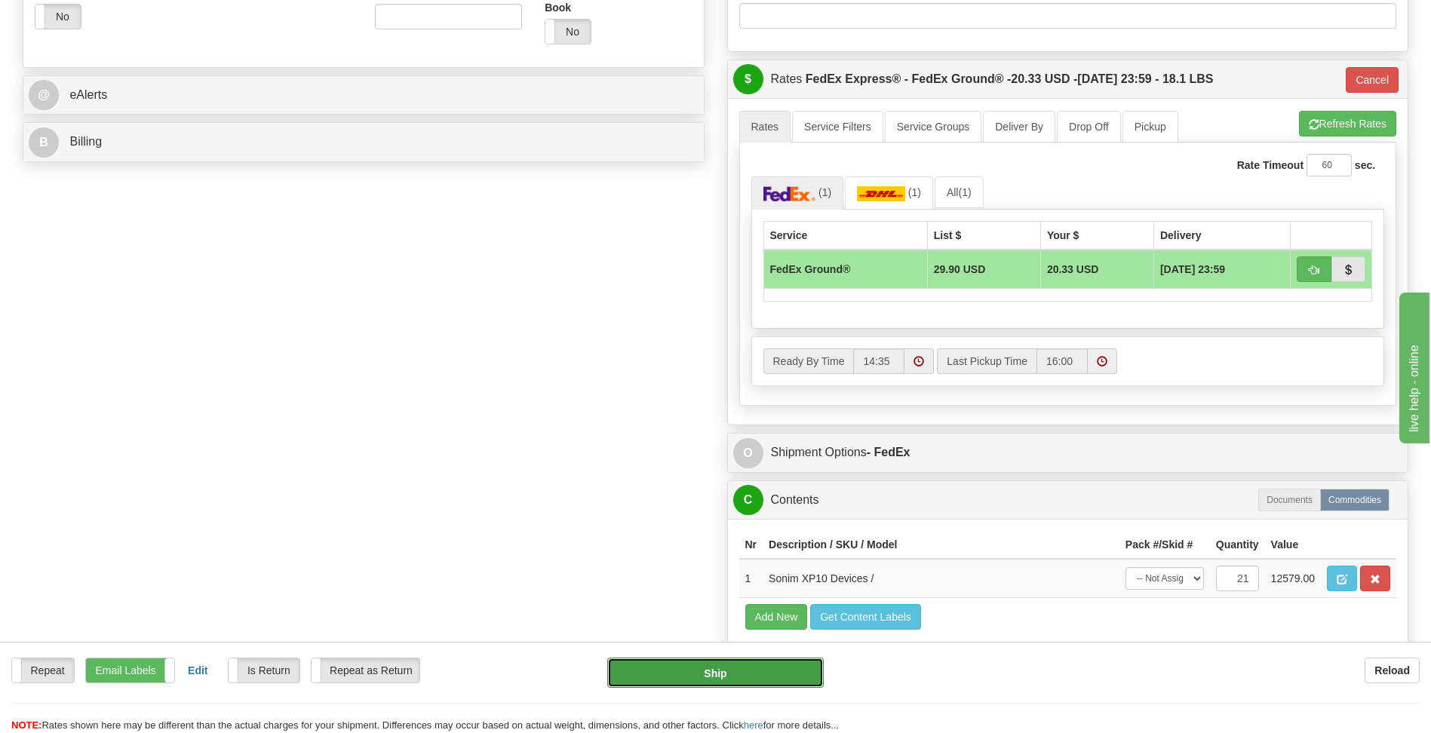
click at [741, 669] on button "Ship" at bounding box center [715, 673] width 216 height 30
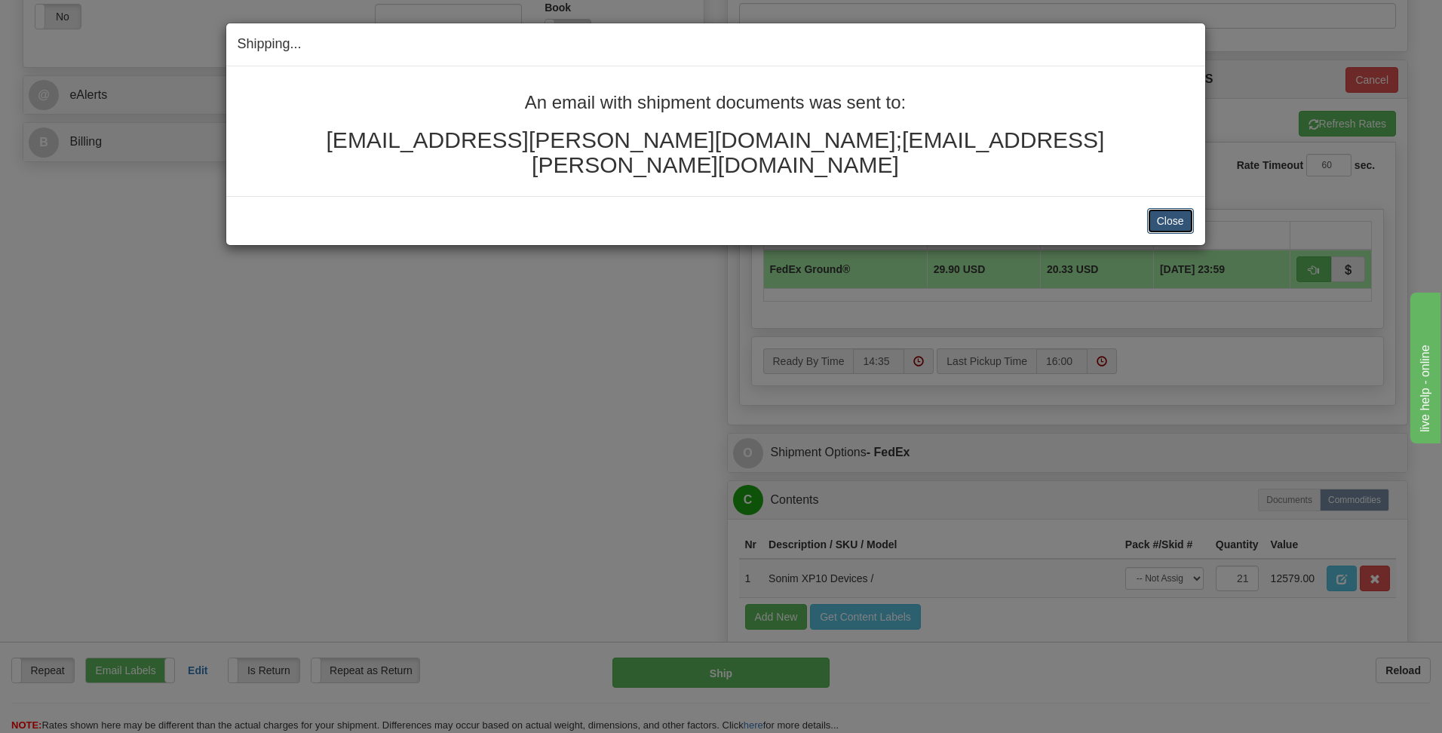
click at [1188, 208] on button "Close" at bounding box center [1170, 221] width 47 height 26
